Goal: Task Accomplishment & Management: Manage account settings

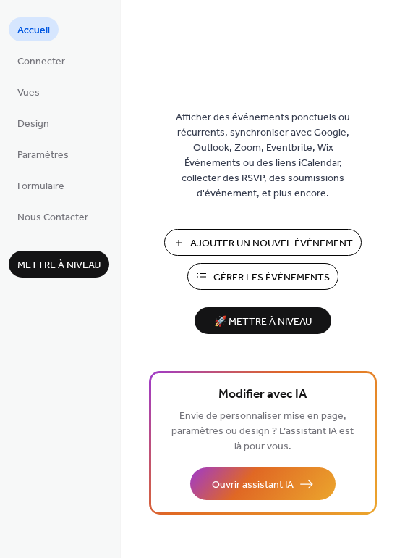
click at [267, 322] on span "🚀 Mettre à niveau" at bounding box center [262, 322] width 119 height 20
click at [248, 245] on span "Ajouter Un Nouvel Événement" at bounding box center [271, 243] width 163 height 15
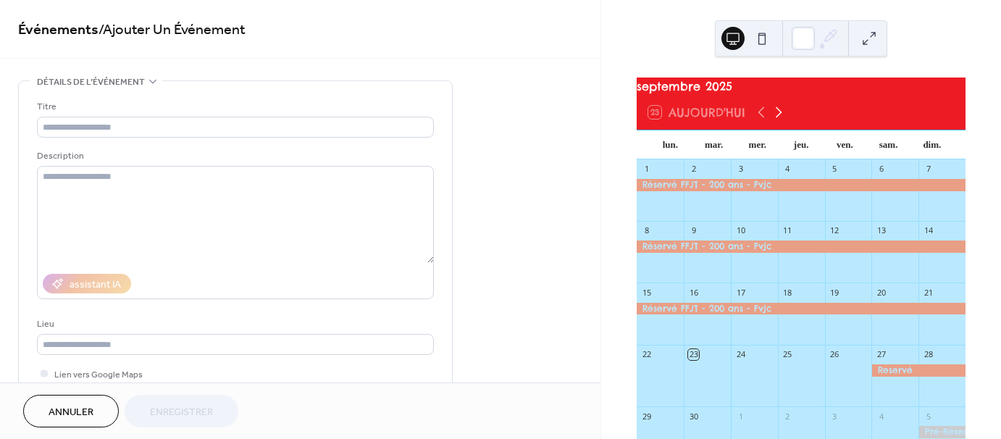
click at [776, 121] on icon at bounding box center [778, 112] width 17 height 17
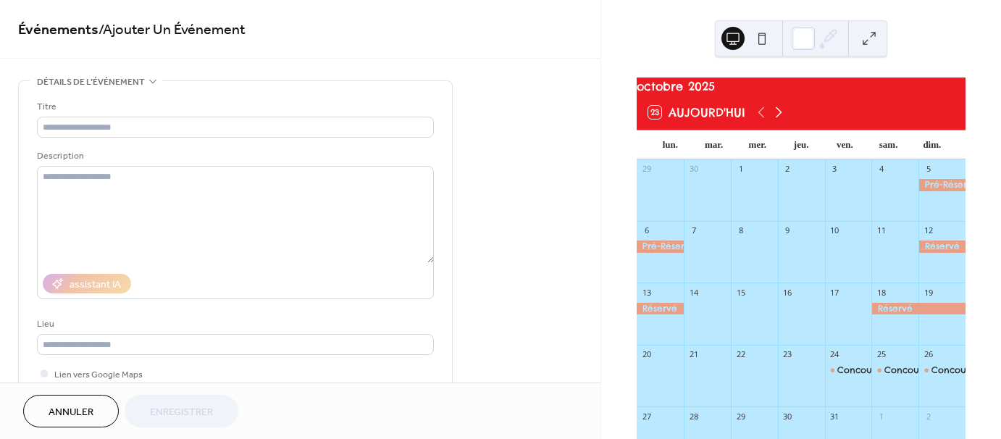
click at [776, 121] on icon at bounding box center [778, 112] width 17 height 17
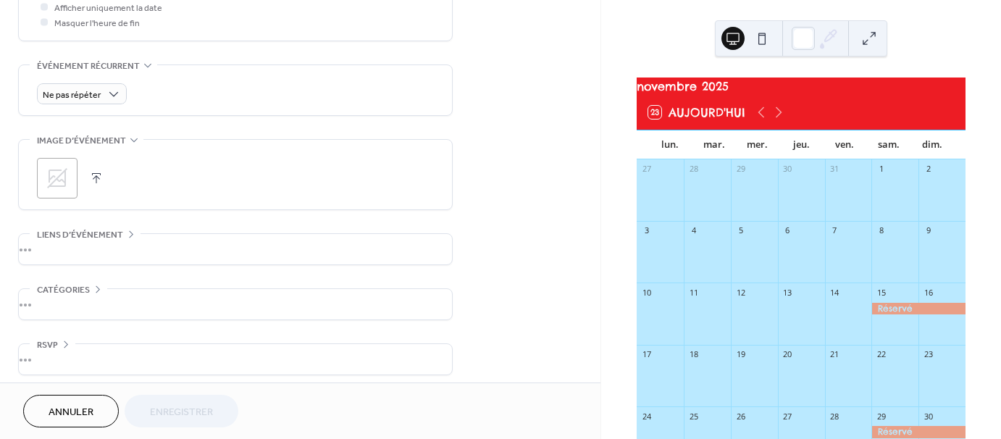
scroll to position [583, 0]
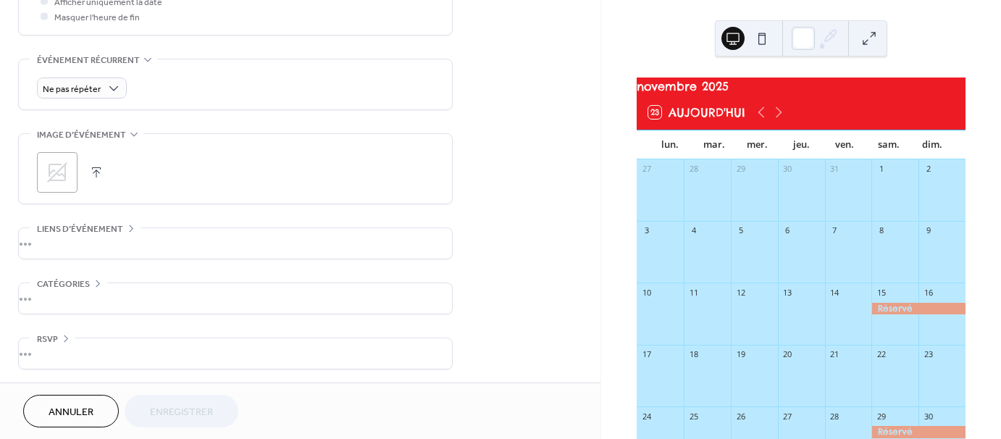
click at [91, 413] on span "Annuler" at bounding box center [71, 412] width 45 height 15
